Goal: Check status: Check status

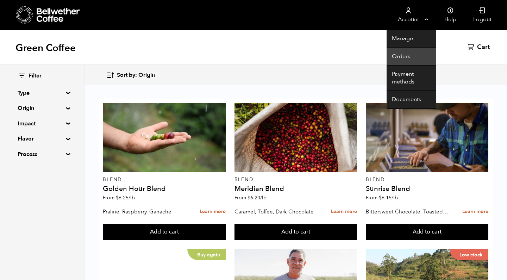
click at [398, 53] on link "Orders" at bounding box center [411, 57] width 49 height 18
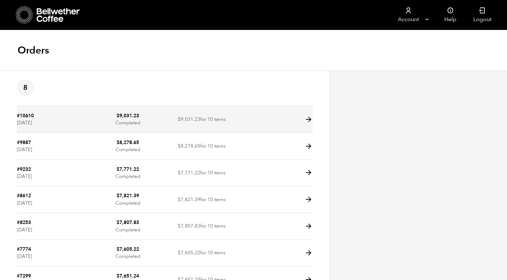
click at [308, 119] on icon at bounding box center [309, 120] width 8 height 8
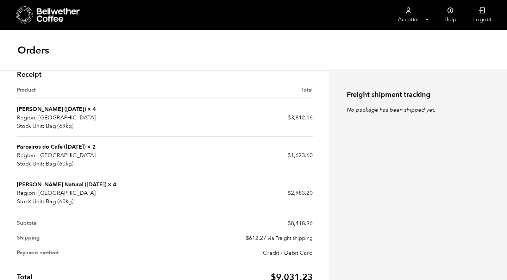
scroll to position [189, 0]
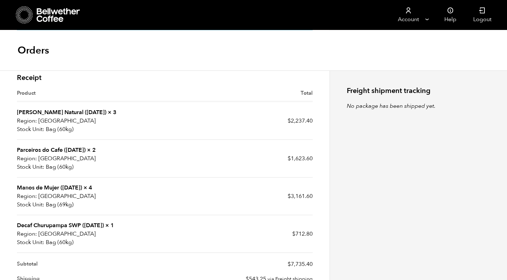
scroll to position [198, 0]
